Goal: Check status

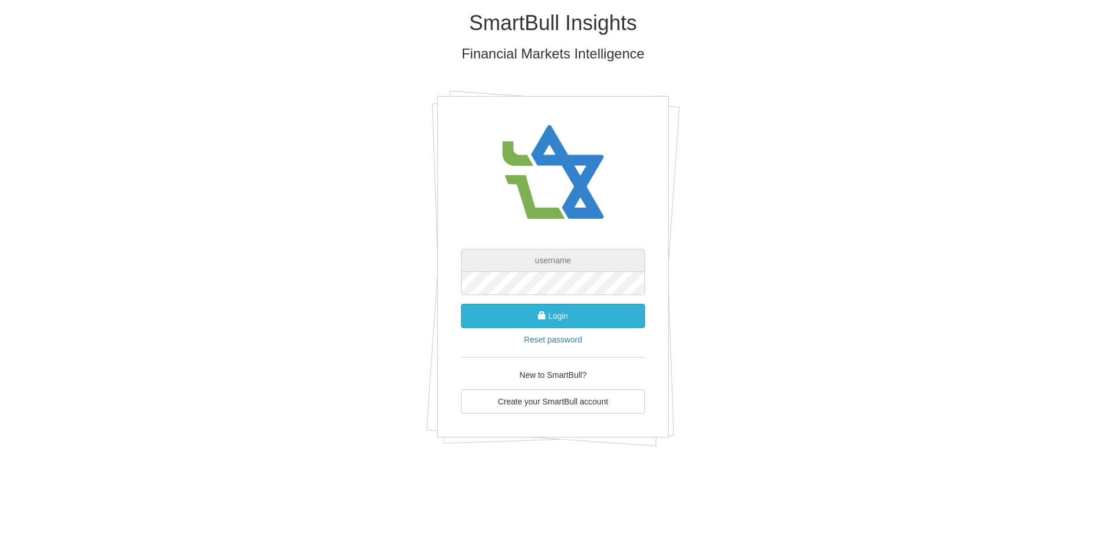
type input "[EMAIL_ADDRESS][DOMAIN_NAME]"
click at [585, 316] on button "Login" at bounding box center [553, 316] width 184 height 24
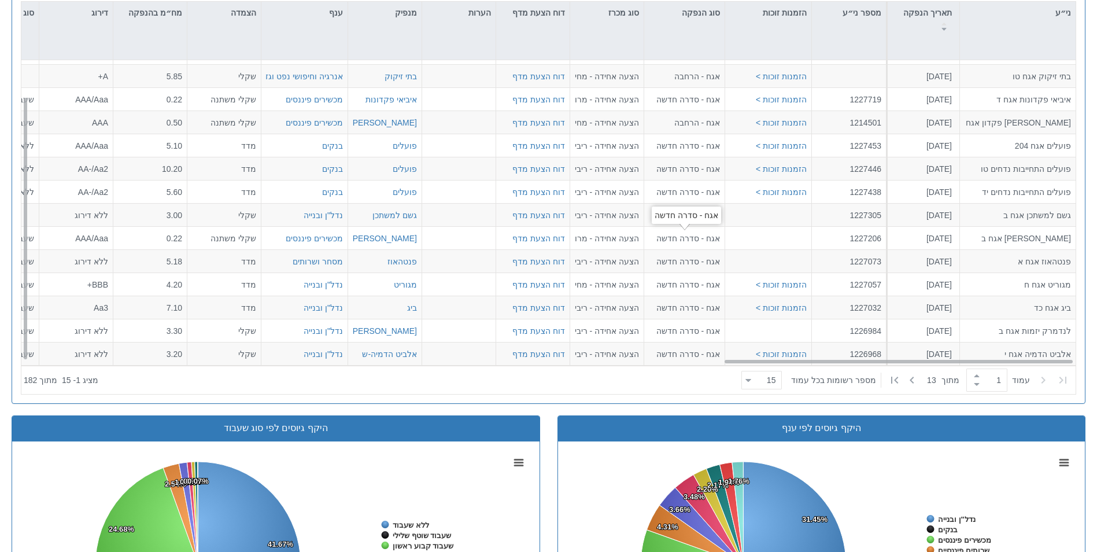
scroll to position [636, 0]
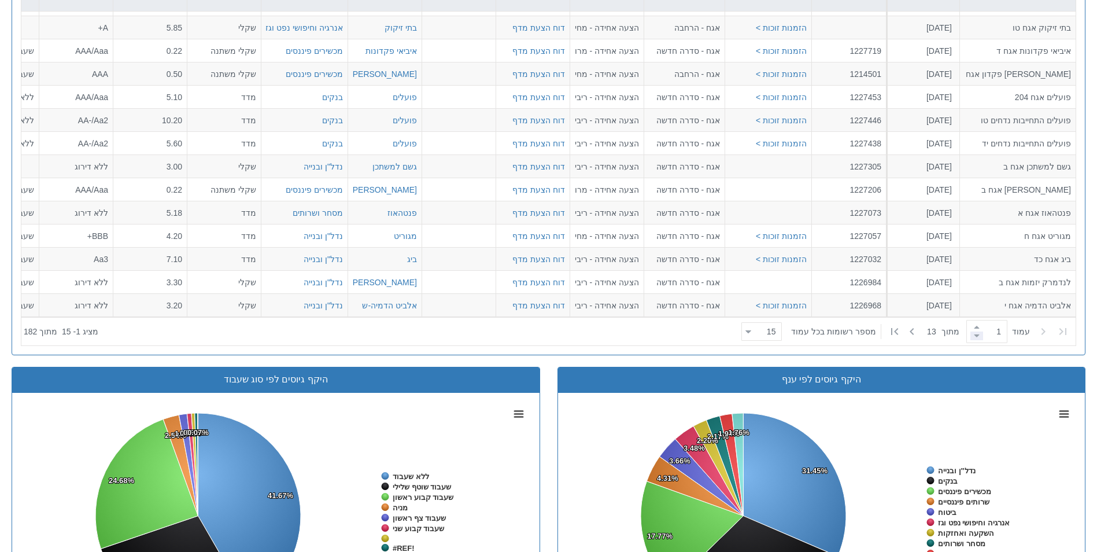
click at [971, 332] on span at bounding box center [977, 335] width 13 height 9
click at [971, 323] on span at bounding box center [977, 327] width 13 height 9
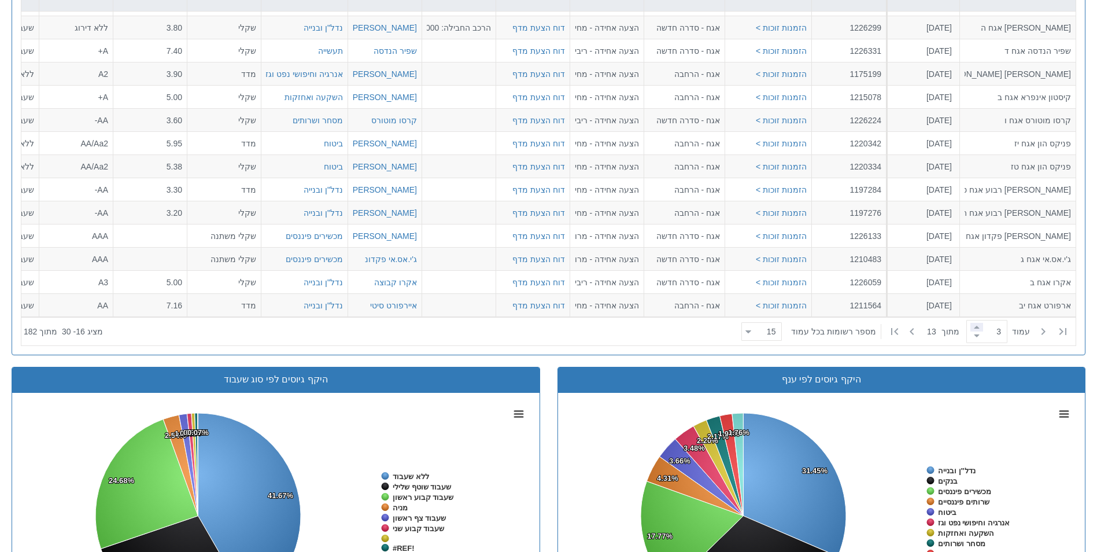
click at [971, 323] on span at bounding box center [977, 327] width 13 height 9
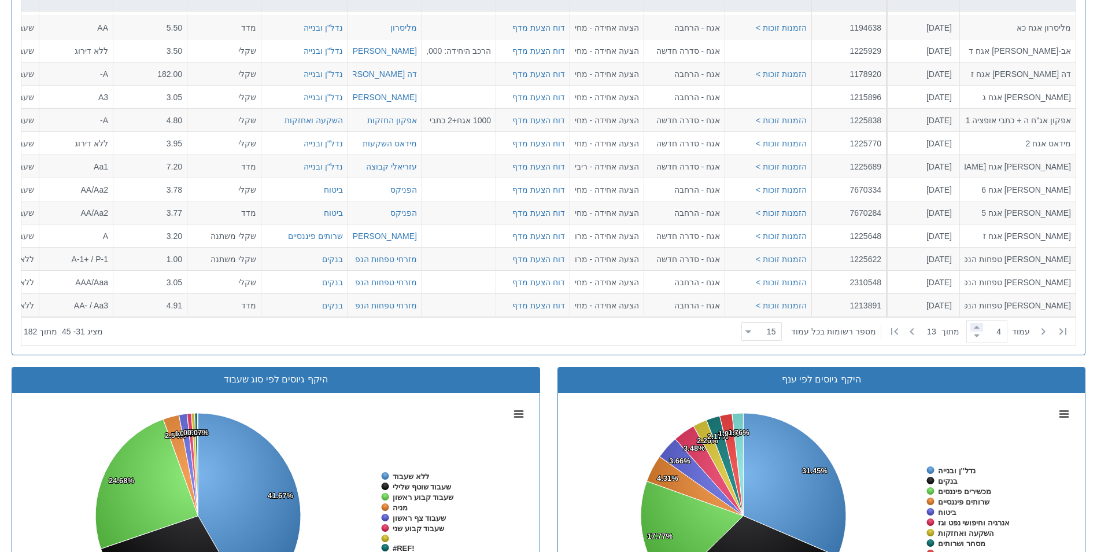
click at [971, 323] on span at bounding box center [977, 327] width 13 height 9
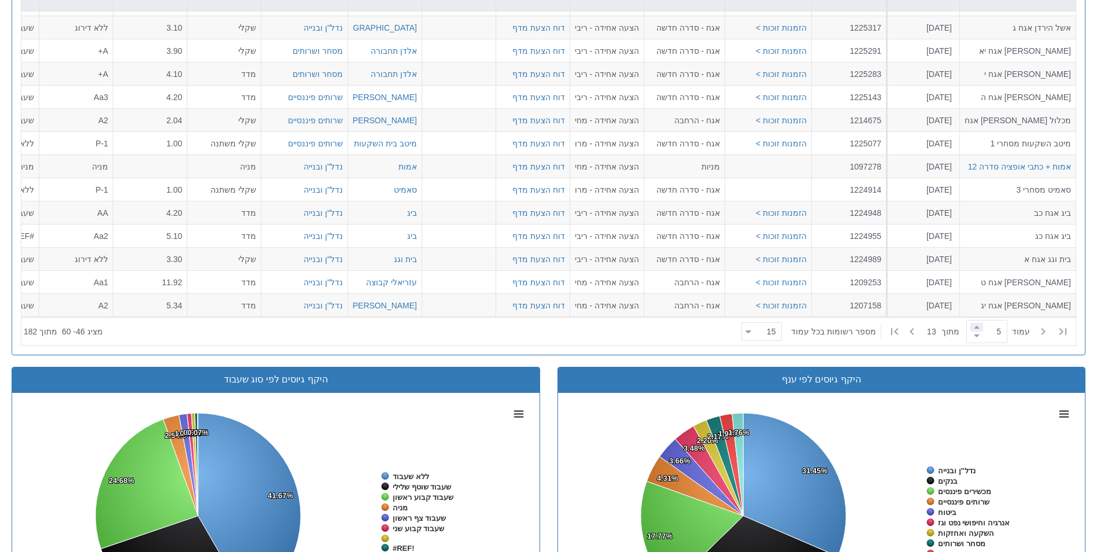
click at [971, 323] on span at bounding box center [977, 327] width 13 height 9
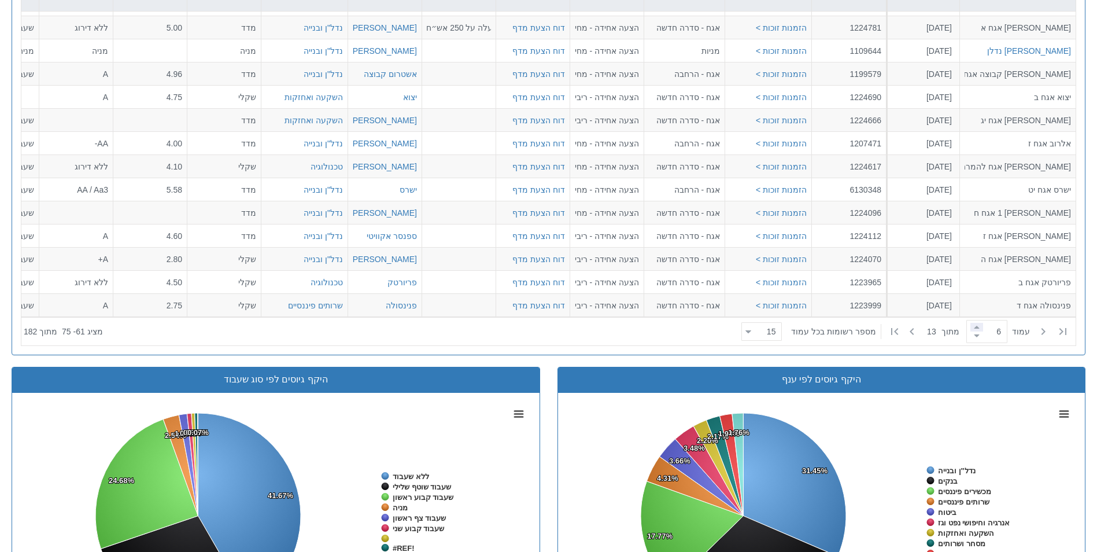
click at [971, 323] on span at bounding box center [977, 327] width 13 height 9
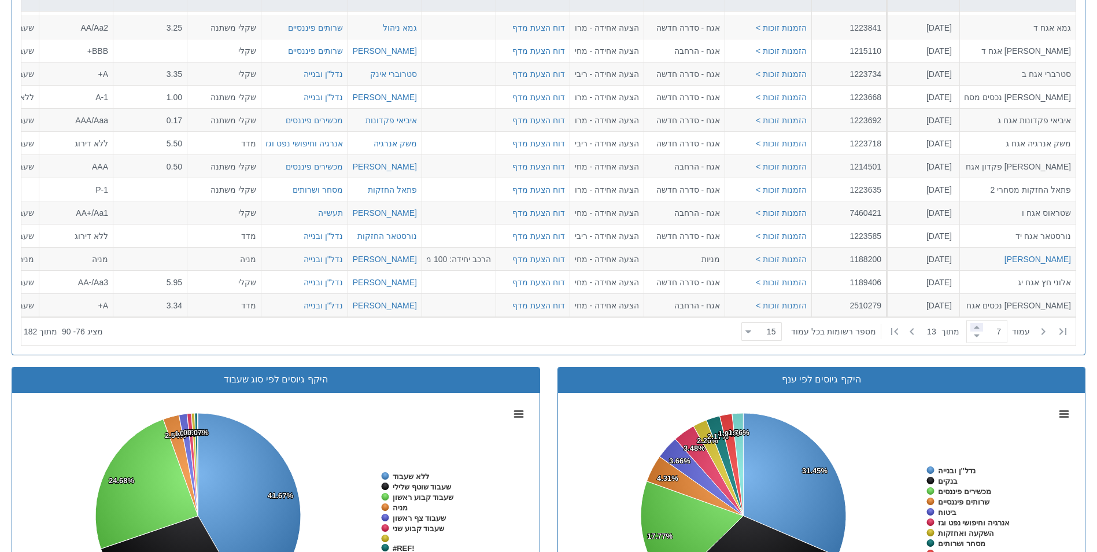
click at [971, 323] on span at bounding box center [977, 327] width 13 height 9
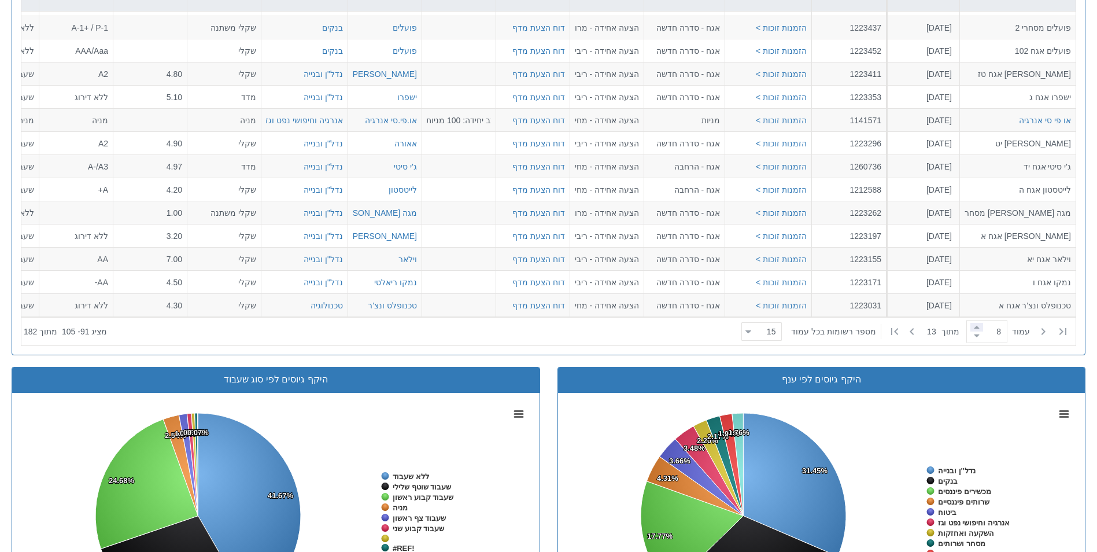
click at [971, 323] on span at bounding box center [977, 327] width 13 height 9
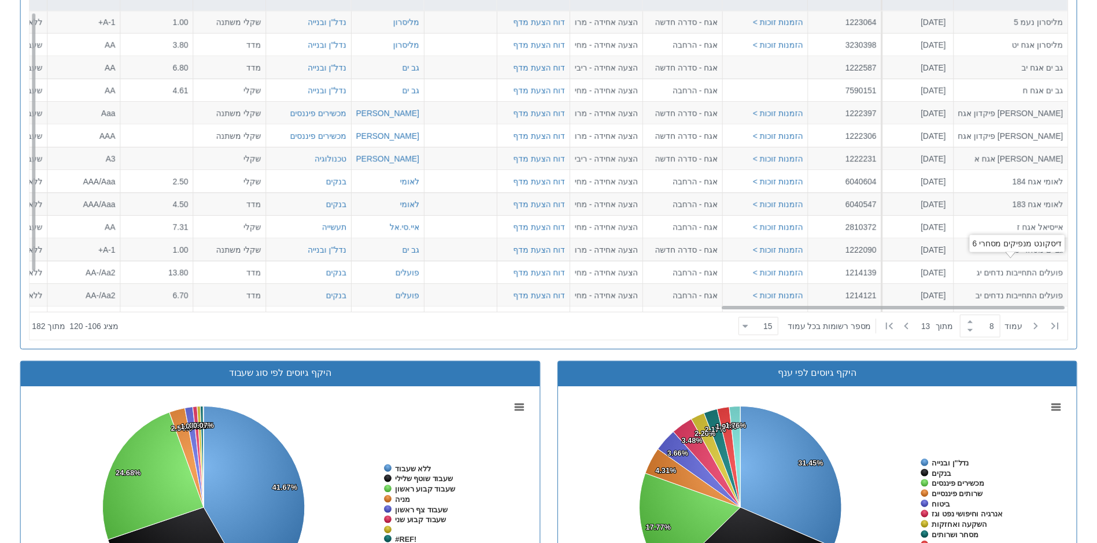
scroll to position [0, 2113]
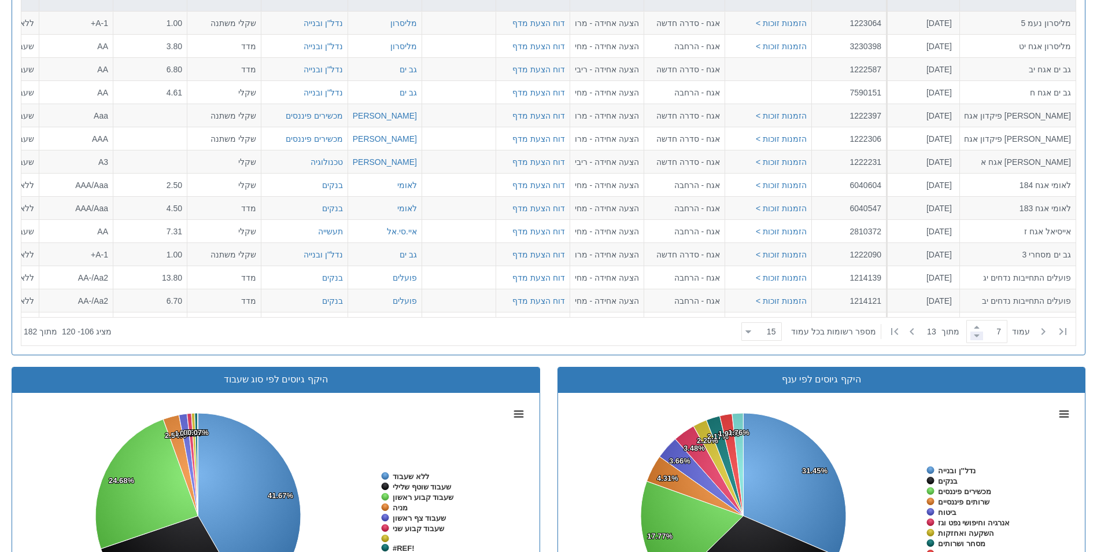
click at [971, 337] on span at bounding box center [977, 335] width 13 height 9
type input "7"
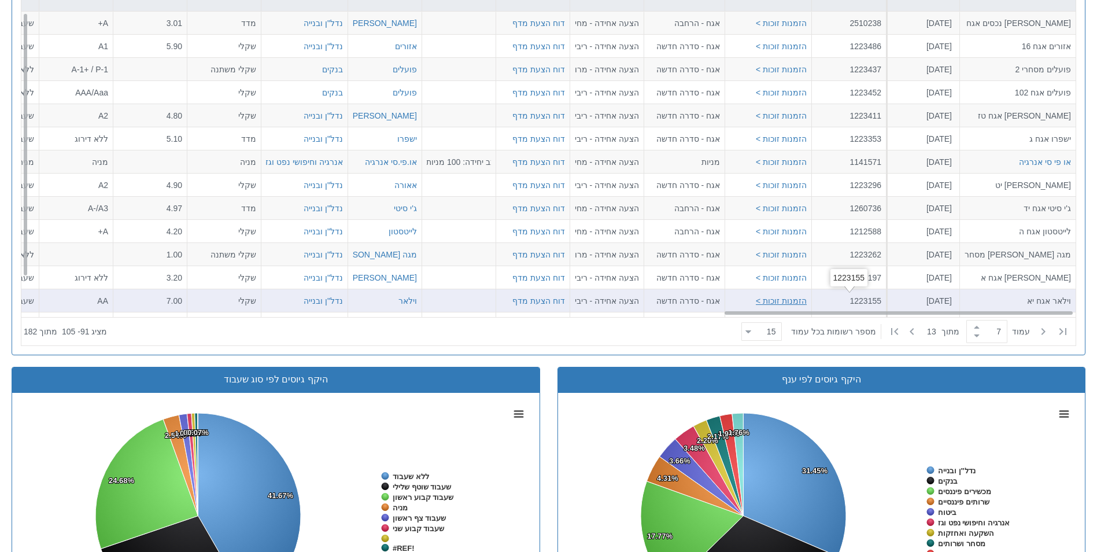
click at [790, 299] on button "הזמנות זוכות >" at bounding box center [781, 301] width 51 height 12
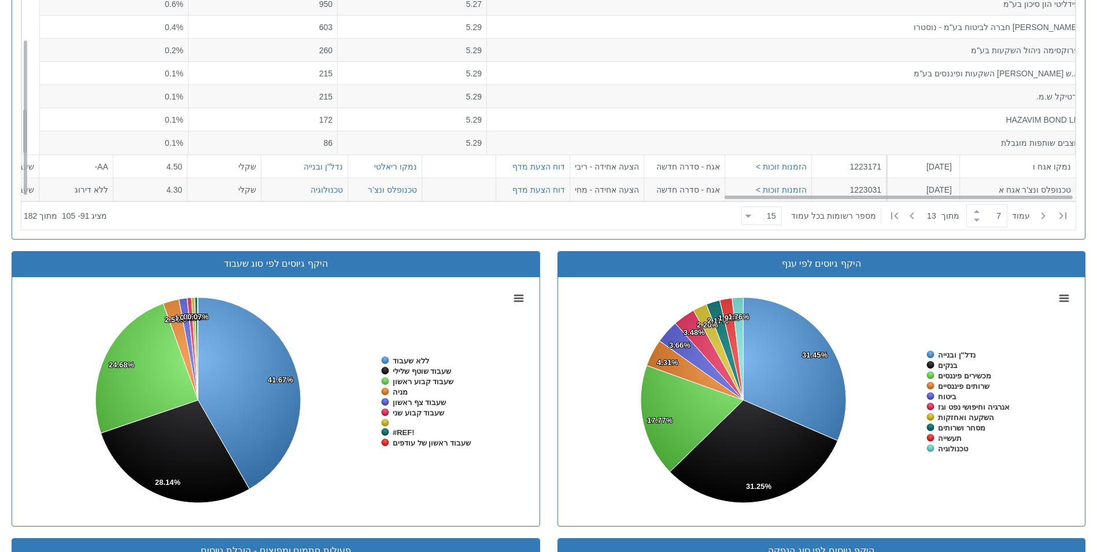
scroll to position [278, 2113]
